Goal: Information Seeking & Learning: Compare options

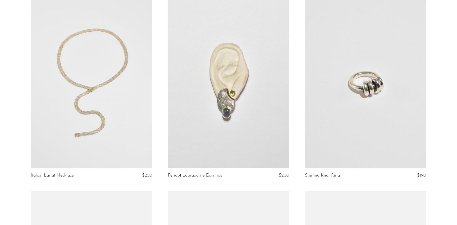
scroll to position [824, 0]
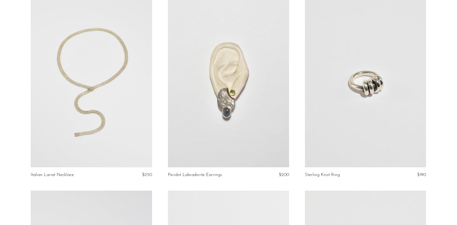
click at [380, 90] on link at bounding box center [365, 82] width 121 height 170
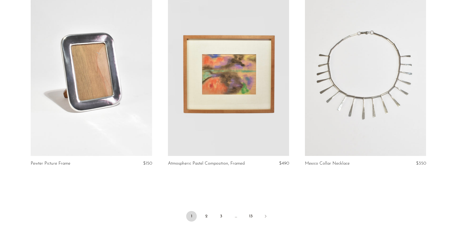
scroll to position [2188, 0]
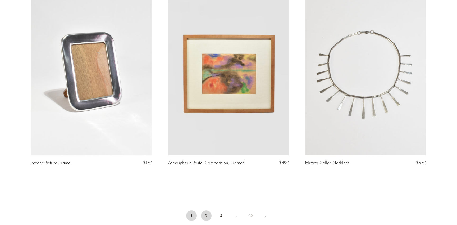
click at [207, 214] on link "2" at bounding box center [206, 215] width 11 height 11
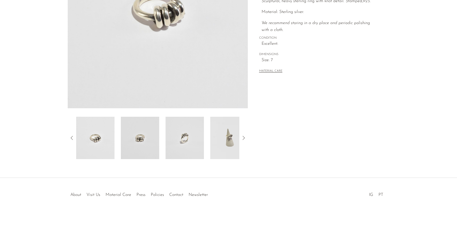
scroll to position [117, 0]
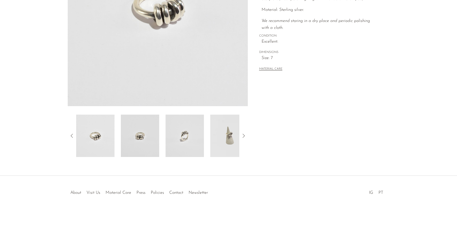
click at [235, 135] on img at bounding box center [229, 136] width 38 height 42
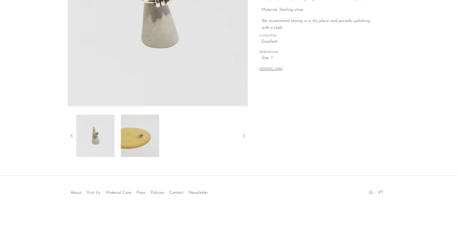
click at [134, 135] on img at bounding box center [140, 136] width 38 height 42
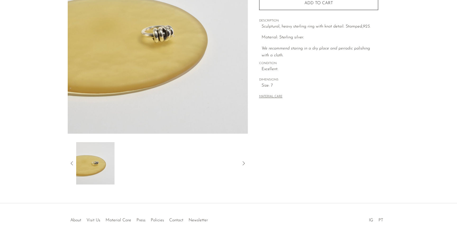
scroll to position [84, 0]
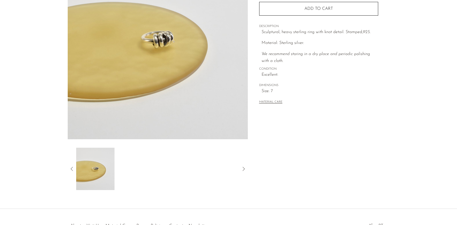
click at [72, 168] on icon at bounding box center [72, 169] width 6 height 6
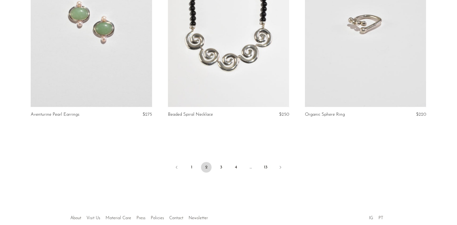
scroll to position [2238, 0]
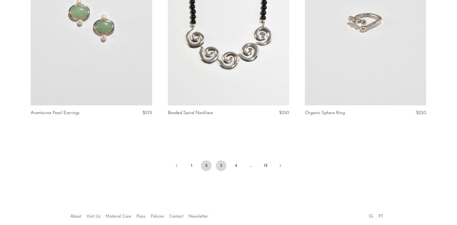
click at [217, 169] on link "3" at bounding box center [221, 165] width 11 height 11
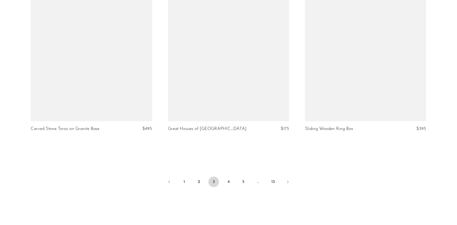
scroll to position [2237, 0]
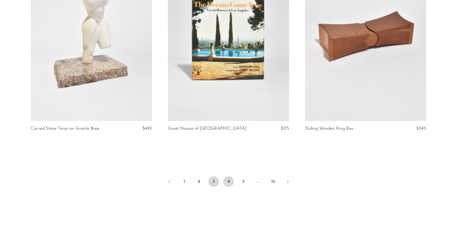
click at [230, 177] on link "4" at bounding box center [228, 181] width 11 height 11
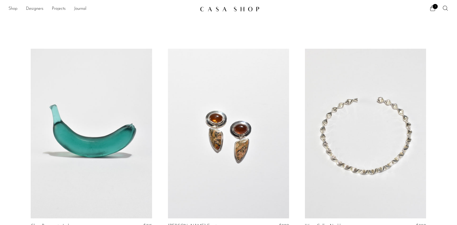
click at [16, 8] on link "Shop" at bounding box center [12, 9] width 9 height 7
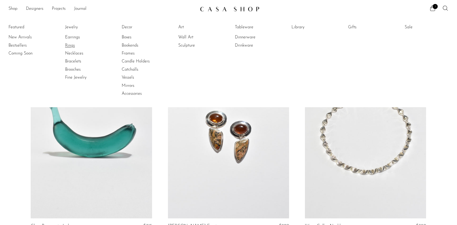
click at [71, 46] on link "Rings" at bounding box center [85, 46] width 40 height 6
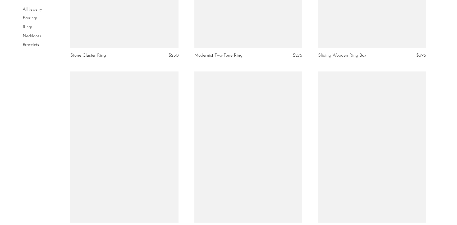
scroll to position [1011, 0]
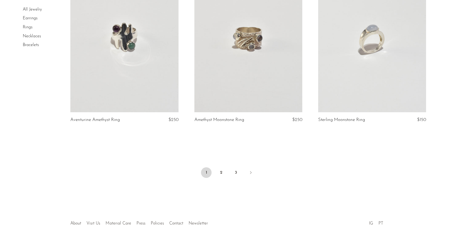
scroll to position [2011, 0]
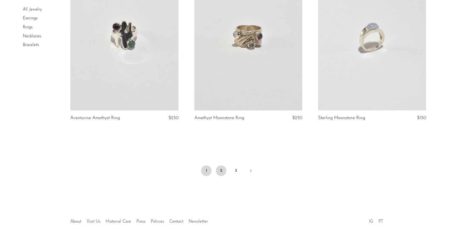
click at [225, 170] on link "2" at bounding box center [221, 170] width 11 height 11
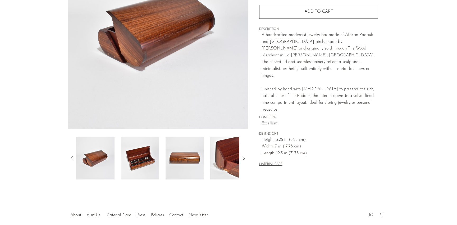
scroll to position [120, 0]
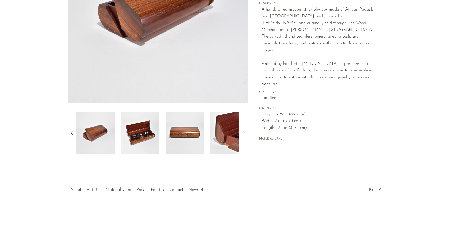
click at [143, 134] on img at bounding box center [140, 133] width 38 height 42
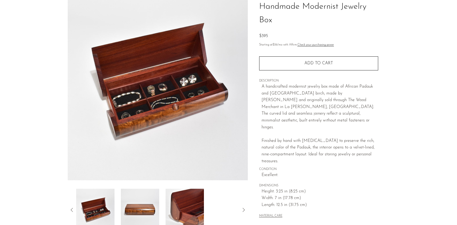
scroll to position [42, 0]
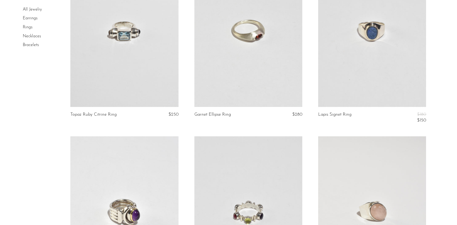
scroll to position [1679, 0]
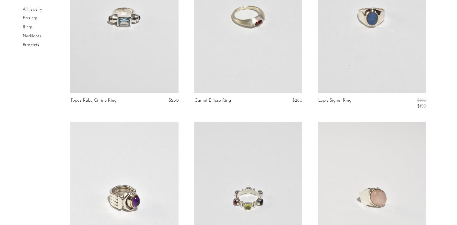
click at [378, 42] on link at bounding box center [372, 17] width 108 height 151
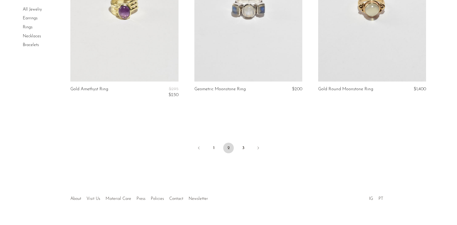
scroll to position [2061, 0]
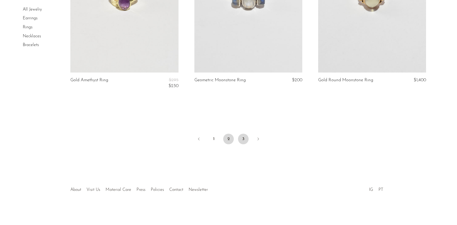
click at [243, 136] on link "3" at bounding box center [243, 139] width 11 height 11
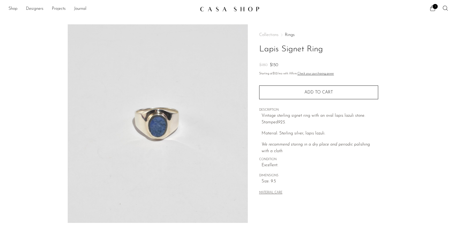
scroll to position [120, 0]
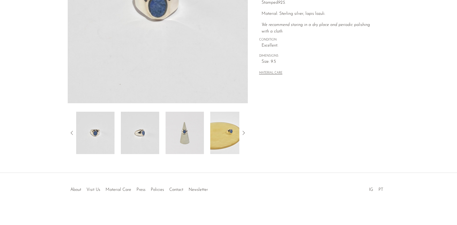
click at [152, 130] on img at bounding box center [140, 133] width 38 height 42
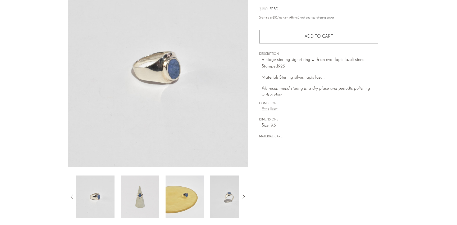
scroll to position [56, 0]
click at [182, 199] on img at bounding box center [185, 197] width 38 height 42
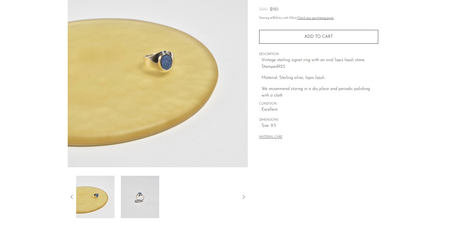
click at [166, 57] on img at bounding box center [158, 68] width 180 height 198
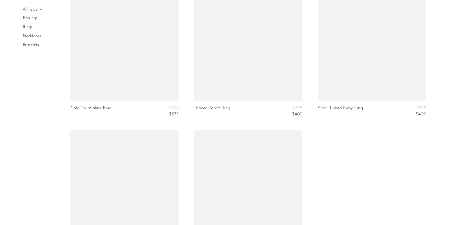
scroll to position [1683, 0]
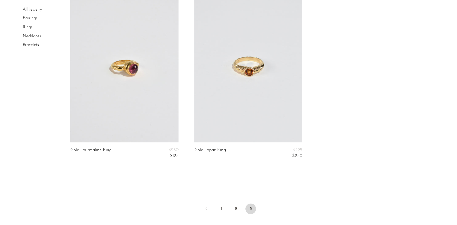
click at [29, 19] on link "Earrings" at bounding box center [30, 18] width 15 height 4
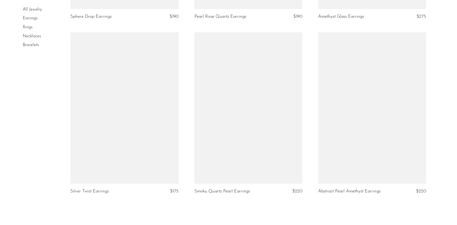
scroll to position [2043, 0]
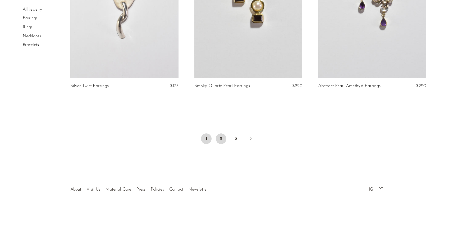
click at [223, 139] on link "2" at bounding box center [221, 138] width 11 height 11
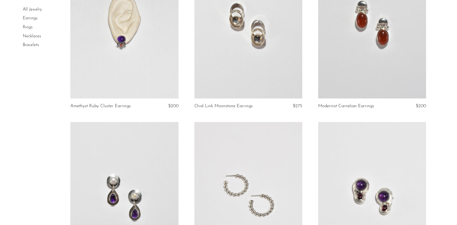
scroll to position [1147, 0]
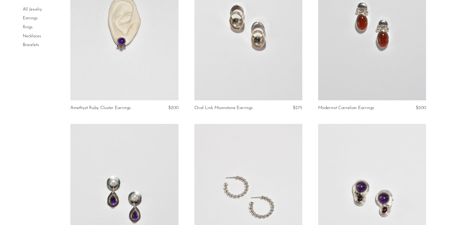
click at [354, 74] on link at bounding box center [372, 24] width 108 height 151
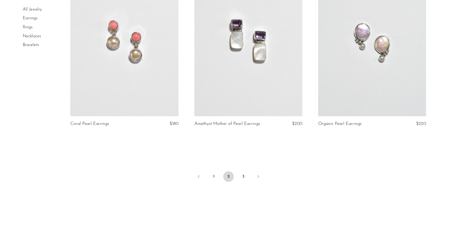
scroll to position [2031, 0]
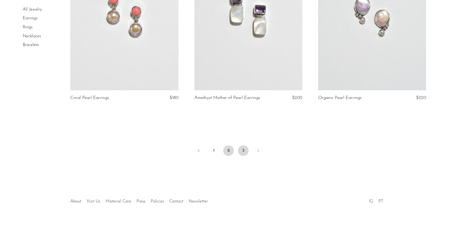
click at [242, 149] on link "3" at bounding box center [243, 150] width 11 height 11
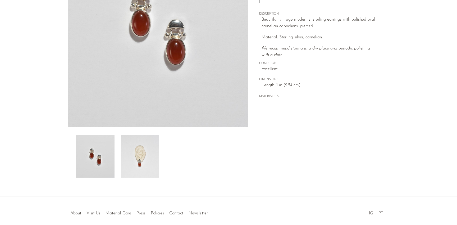
scroll to position [97, 0]
click at [143, 155] on img at bounding box center [140, 155] width 38 height 42
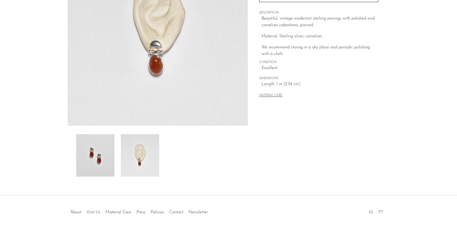
click at [101, 147] on img at bounding box center [95, 155] width 38 height 42
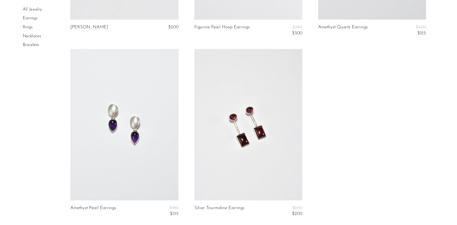
scroll to position [785, 0]
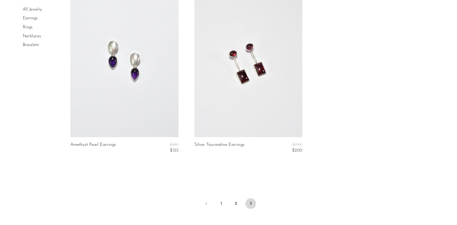
click at [33, 36] on link "Necklaces" at bounding box center [32, 36] width 18 height 4
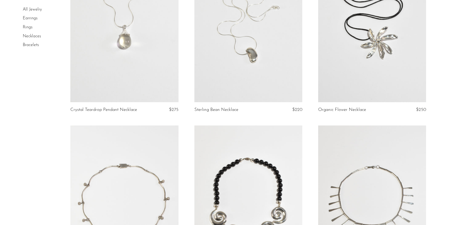
scroll to position [266, 0]
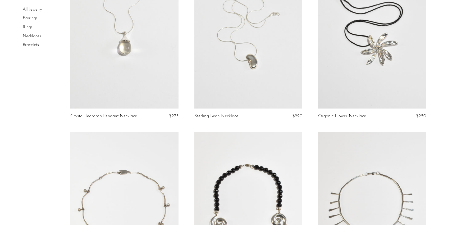
click at [261, 40] on link at bounding box center [248, 32] width 108 height 151
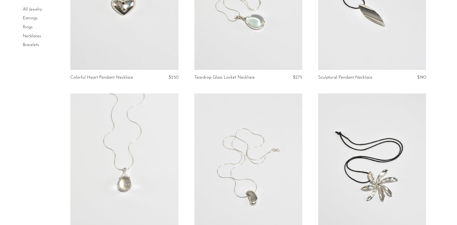
scroll to position [0, 0]
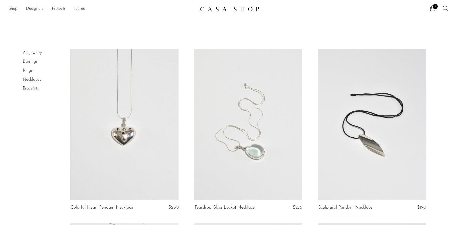
click at [15, 10] on link "Shop" at bounding box center [12, 9] width 9 height 7
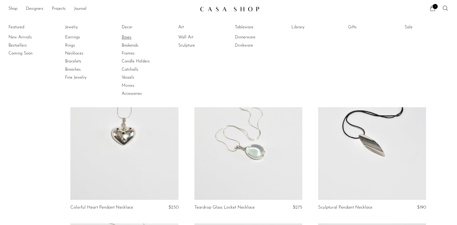
click at [129, 39] on link "Boxes" at bounding box center [142, 37] width 40 height 6
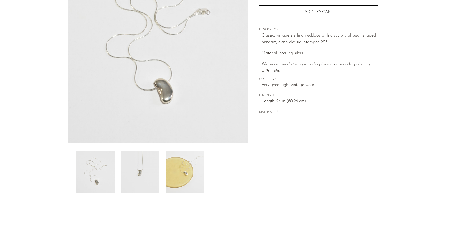
scroll to position [87, 0]
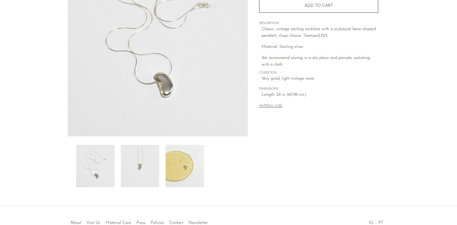
click at [142, 170] on img at bounding box center [140, 166] width 38 height 42
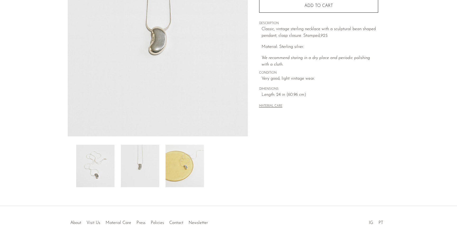
click at [188, 176] on img at bounding box center [185, 166] width 38 height 42
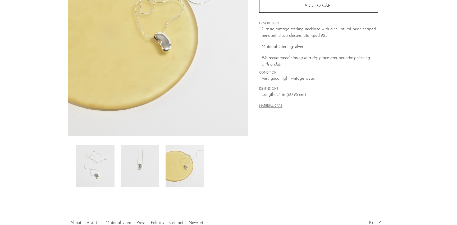
click at [104, 168] on img at bounding box center [95, 166] width 38 height 42
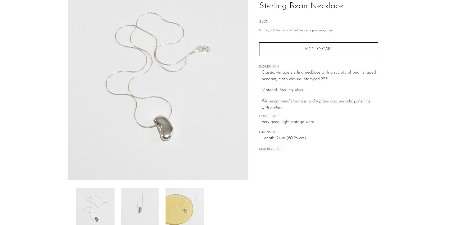
scroll to position [40, 0]
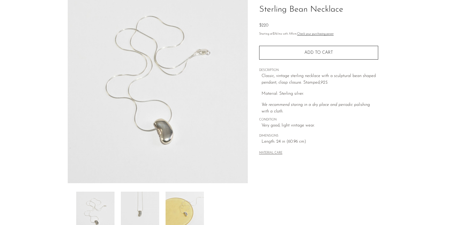
click at [162, 133] on img at bounding box center [158, 84] width 180 height 198
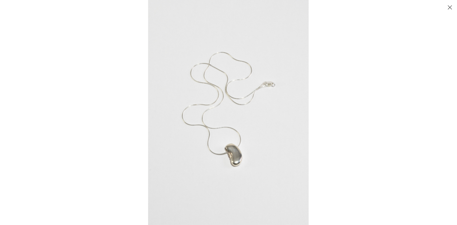
click at [230, 152] on img at bounding box center [228, 112] width 161 height 225
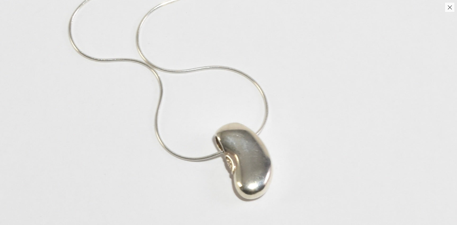
click at [240, 174] on img at bounding box center [226, 17] width 544 height 761
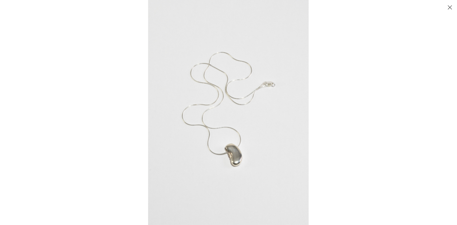
click at [239, 174] on img at bounding box center [228, 112] width 161 height 225
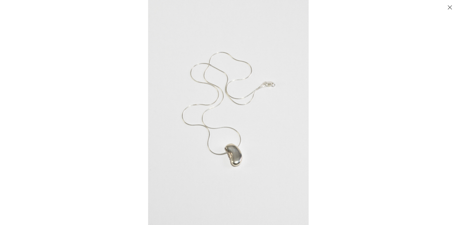
click at [451, 7] on button "Close" at bounding box center [449, 7] width 9 height 9
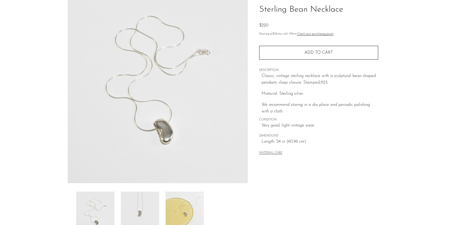
click at [145, 207] on img at bounding box center [140, 213] width 38 height 42
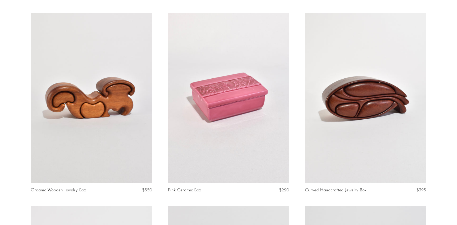
scroll to position [815, 0]
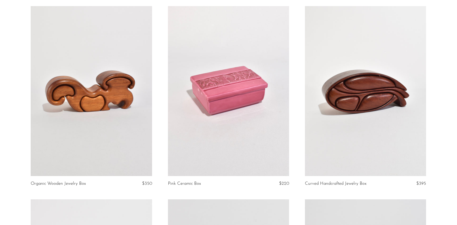
click at [228, 89] on link at bounding box center [228, 91] width 121 height 170
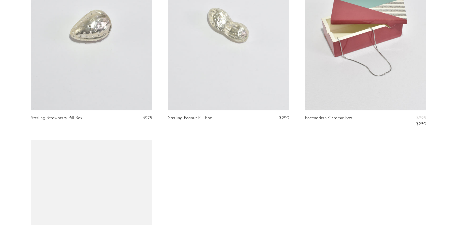
scroll to position [1576, 0]
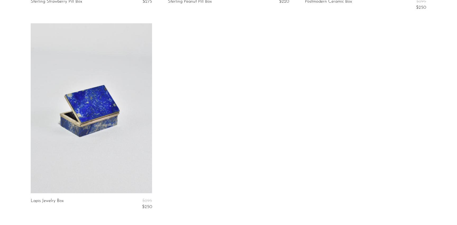
click at [97, 110] on link at bounding box center [91, 108] width 121 height 170
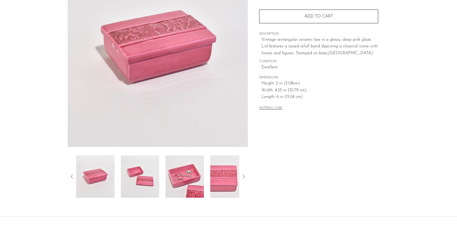
scroll to position [91, 0]
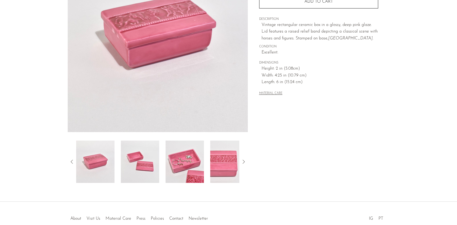
click at [191, 160] on img at bounding box center [185, 161] width 38 height 42
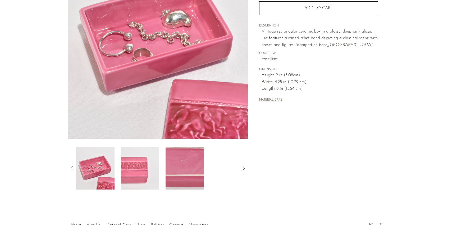
scroll to position [86, 0]
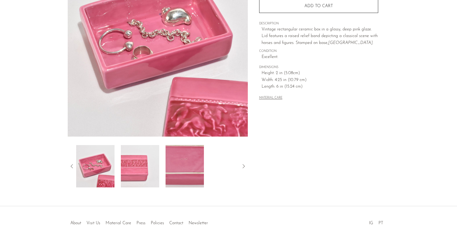
click at [126, 166] on img at bounding box center [140, 166] width 38 height 42
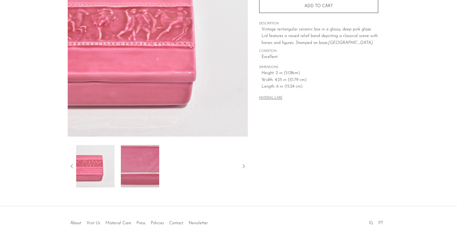
click at [133, 166] on img at bounding box center [140, 166] width 38 height 42
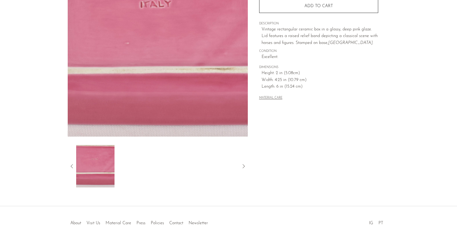
click at [70, 164] on icon at bounding box center [72, 166] width 6 height 6
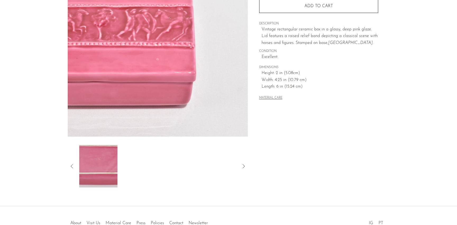
click at [70, 164] on icon at bounding box center [72, 166] width 6 height 6
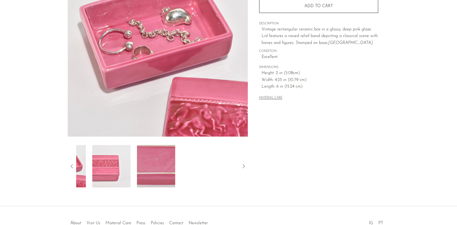
click at [70, 164] on icon at bounding box center [72, 166] width 6 height 6
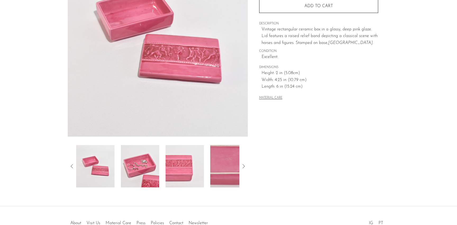
click at [92, 166] on img at bounding box center [95, 166] width 38 height 42
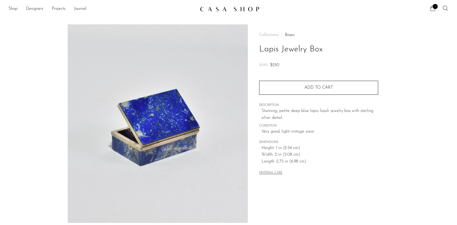
scroll to position [120, 0]
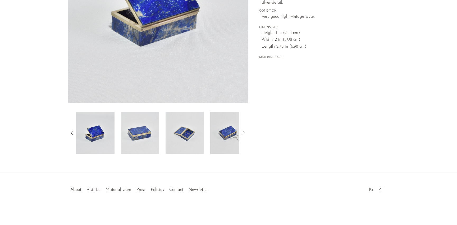
click at [226, 141] on img at bounding box center [229, 133] width 38 height 42
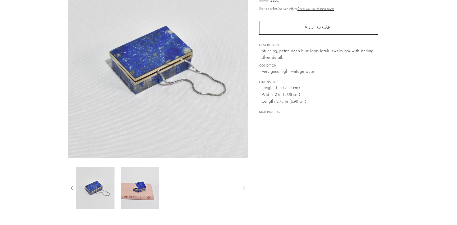
scroll to position [62, 0]
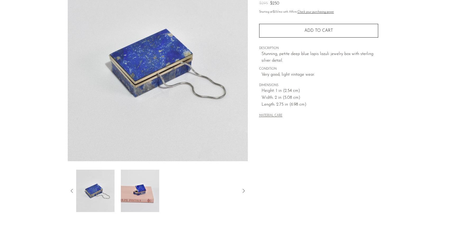
click at [143, 193] on img at bounding box center [140, 191] width 38 height 42
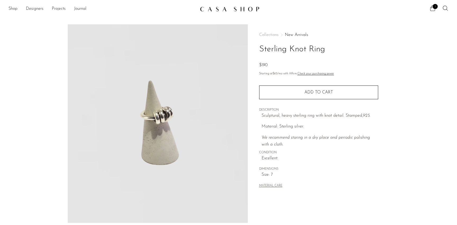
scroll to position [84, 0]
